Goal: Information Seeking & Learning: Learn about a topic

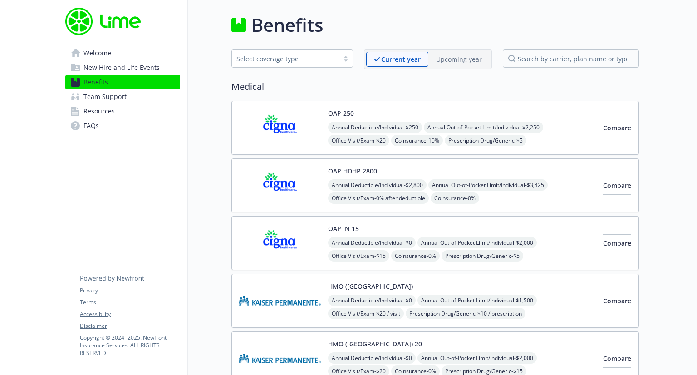
click at [94, 108] on span "Resources" at bounding box center [98, 111] width 31 height 15
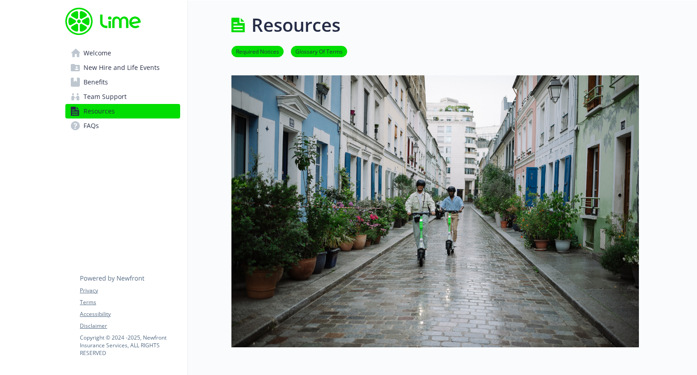
click at [95, 98] on span "Team Support" at bounding box center [104, 96] width 43 height 15
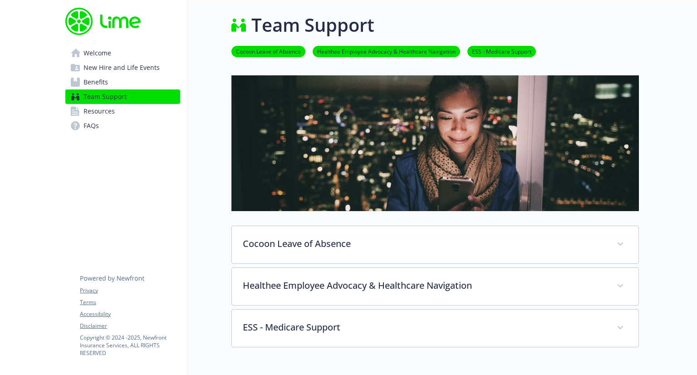
click at [118, 127] on link "FAQs" at bounding box center [122, 125] width 115 height 15
